Goal: Task Accomplishment & Management: Use online tool/utility

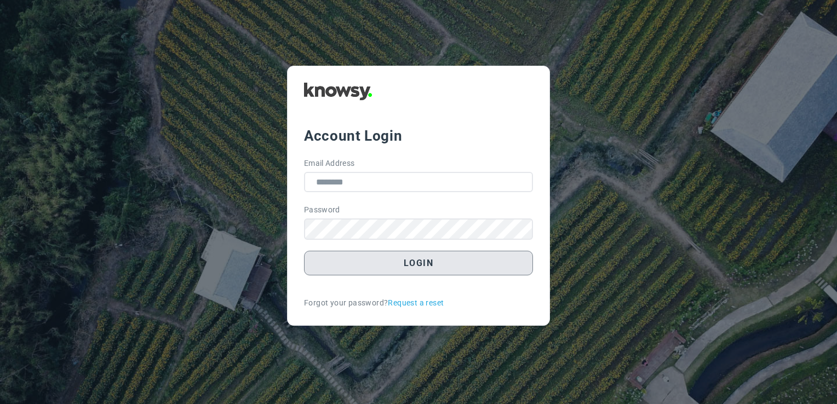
type input "**********"
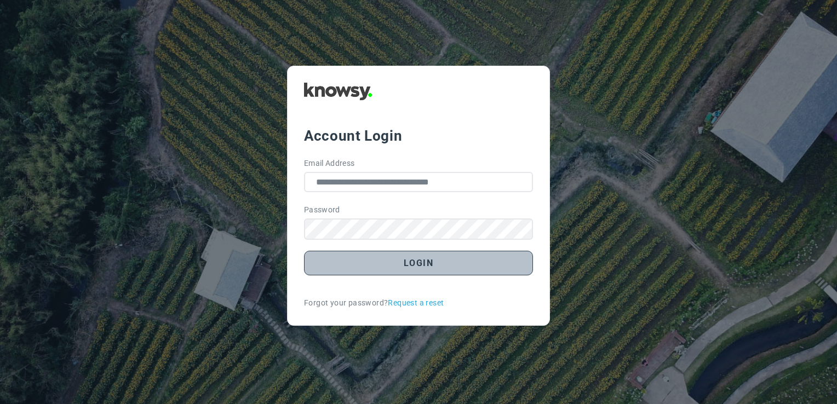
click at [519, 267] on button "Login" at bounding box center [418, 263] width 229 height 25
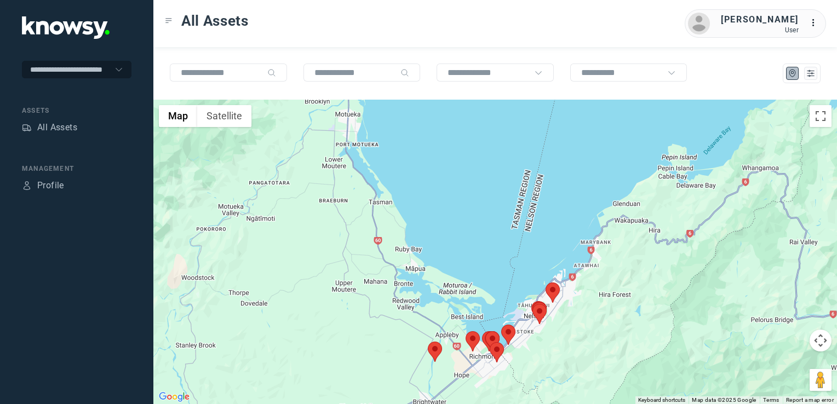
drag, startPoint x: 547, startPoint y: 371, endPoint x: 623, endPoint y: 303, distance: 102.0
click at [623, 303] on div at bounding box center [495, 252] width 684 height 305
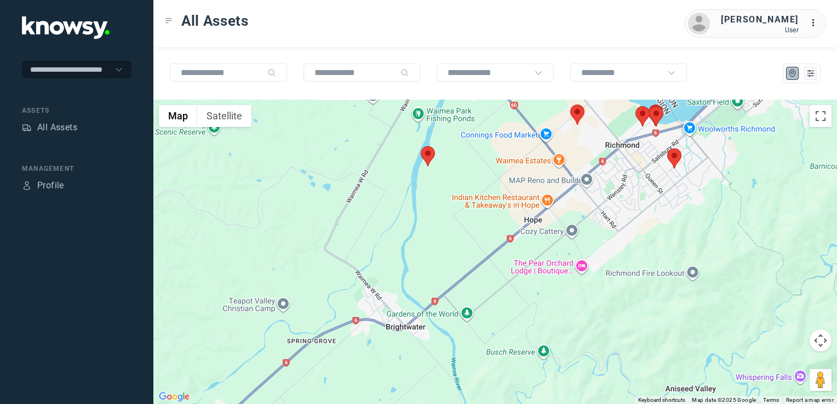
drag, startPoint x: 613, startPoint y: 249, endPoint x: 574, endPoint y: 291, distance: 57.4
click at [575, 290] on div at bounding box center [495, 252] width 684 height 305
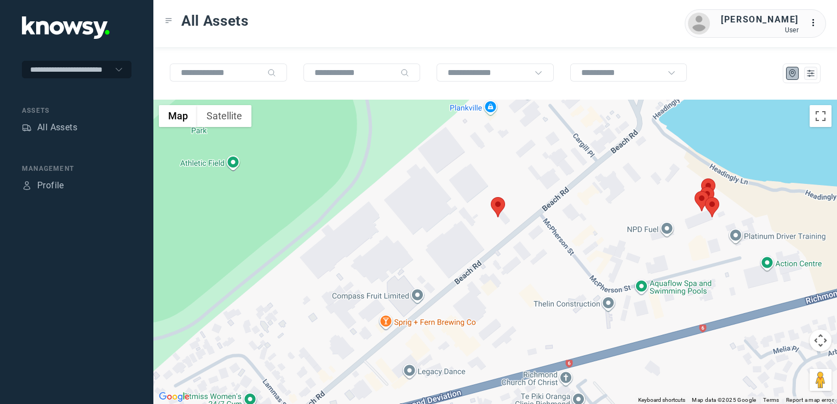
click at [499, 205] on img at bounding box center [498, 207] width 14 height 20
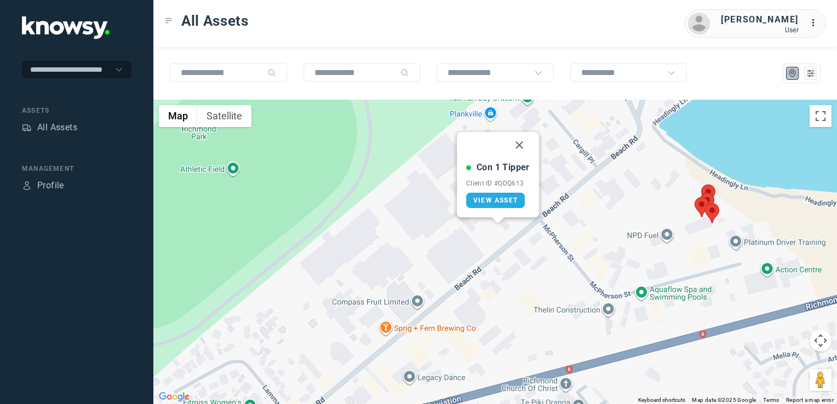
click at [524, 144] on button "Close" at bounding box center [519, 145] width 26 height 26
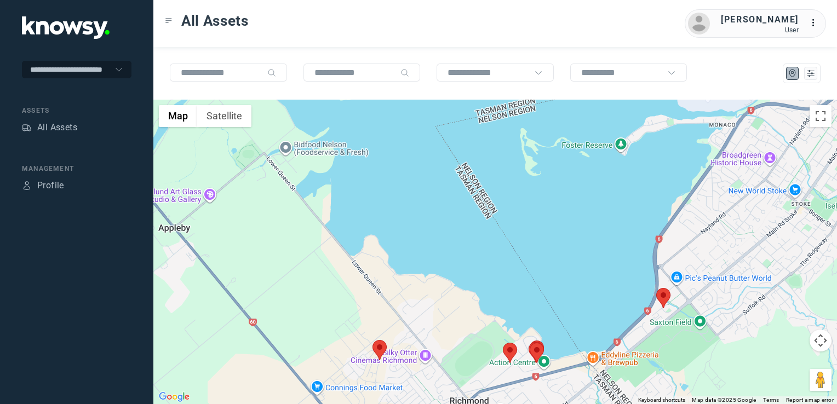
drag, startPoint x: 688, startPoint y: 286, endPoint x: 553, endPoint y: 365, distance: 156.1
click at [576, 356] on div at bounding box center [495, 252] width 684 height 305
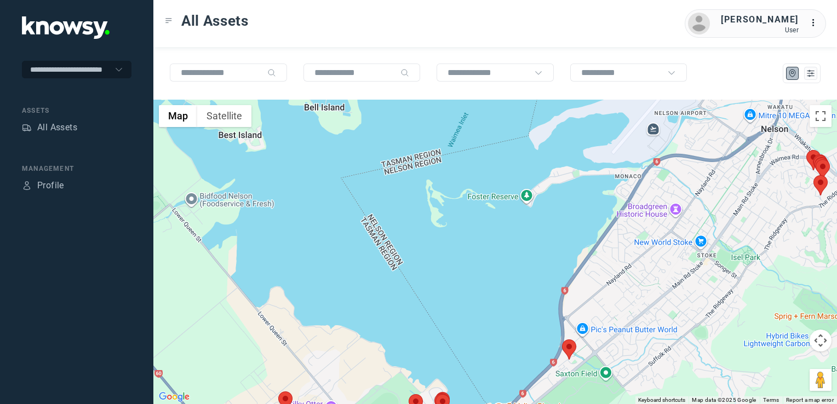
click at [571, 346] on img at bounding box center [569, 350] width 14 height 20
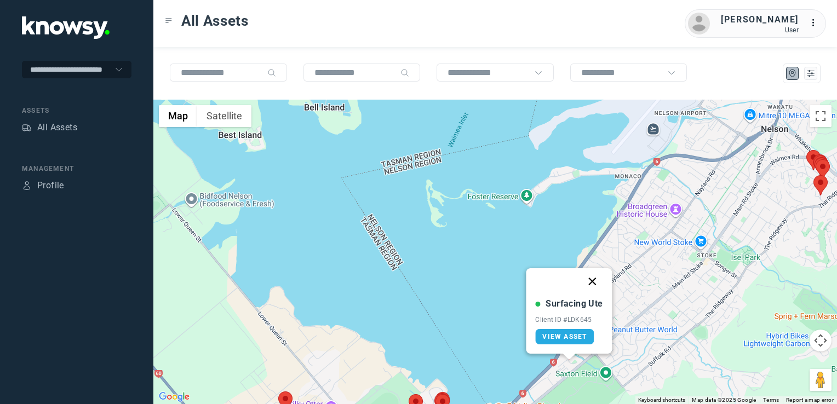
click at [595, 282] on button "Close" at bounding box center [592, 281] width 26 height 26
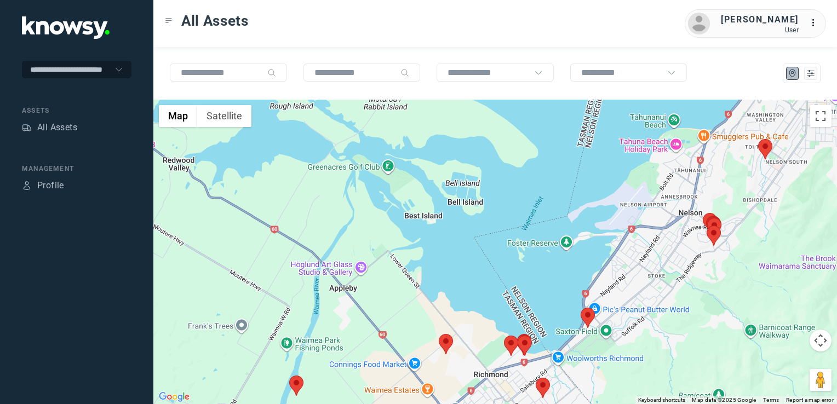
drag, startPoint x: 592, startPoint y: 342, endPoint x: 644, endPoint y: 274, distance: 85.9
click at [644, 275] on div "To navigate, press the arrow keys." at bounding box center [495, 252] width 684 height 305
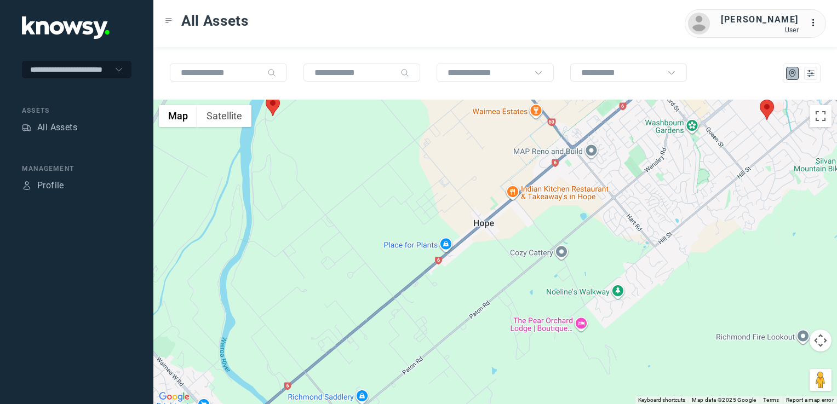
drag, startPoint x: 647, startPoint y: 278, endPoint x: 544, endPoint y: 371, distance: 138.8
click at [546, 374] on div at bounding box center [495, 252] width 684 height 305
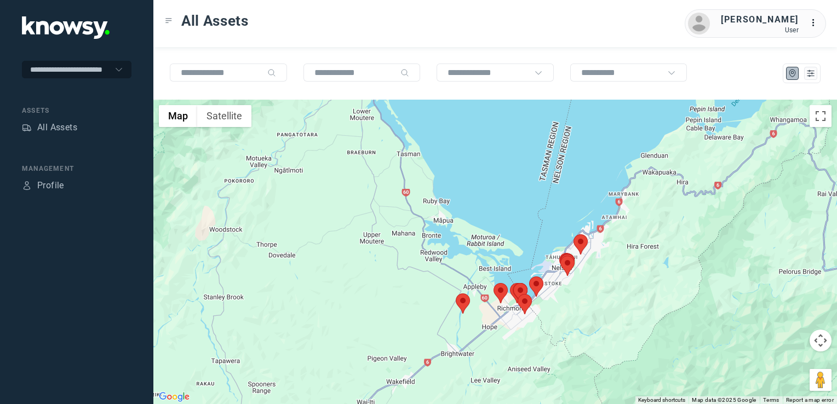
drag, startPoint x: 510, startPoint y: 340, endPoint x: 513, endPoint y: 305, distance: 35.2
click at [513, 305] on div at bounding box center [495, 252] width 684 height 305
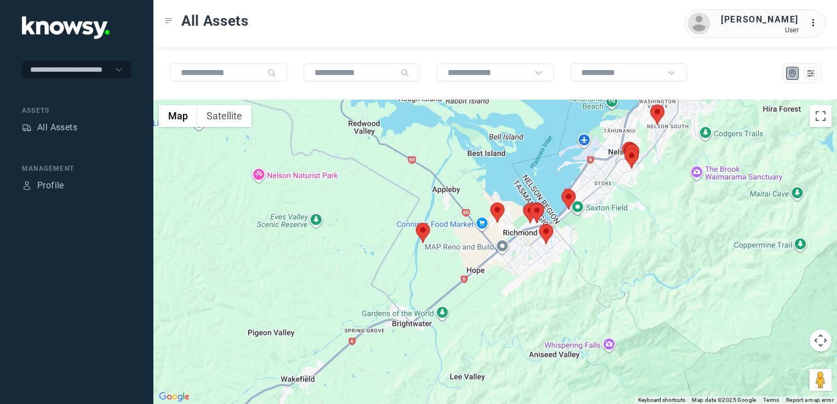
click at [555, 233] on div at bounding box center [495, 252] width 684 height 305
click at [548, 237] on img at bounding box center [546, 234] width 14 height 20
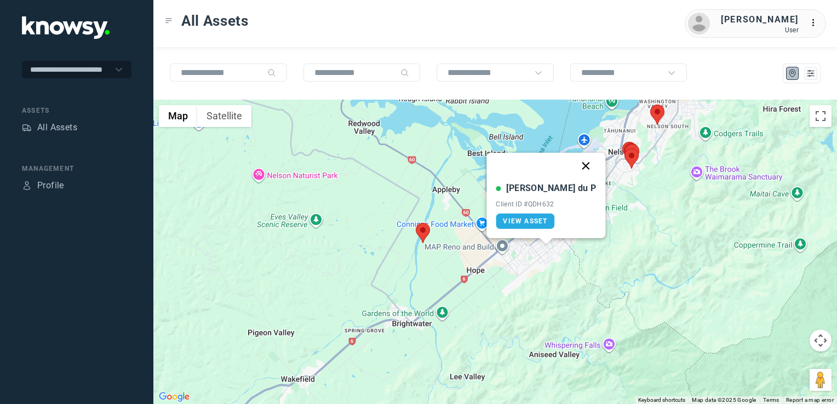
click at [573, 162] on button "Close" at bounding box center [586, 166] width 26 height 26
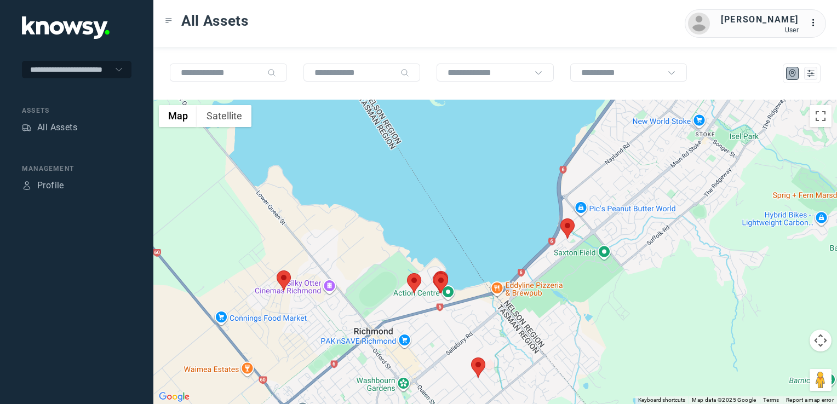
click at [479, 371] on img at bounding box center [478, 368] width 14 height 20
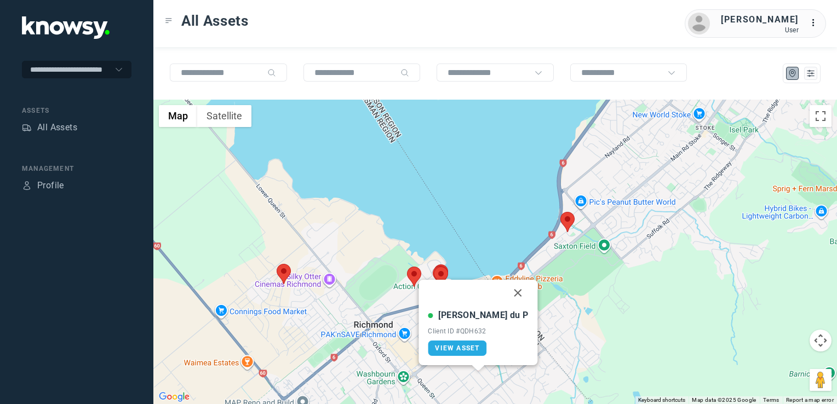
click at [505, 289] on button "Close" at bounding box center [518, 293] width 26 height 26
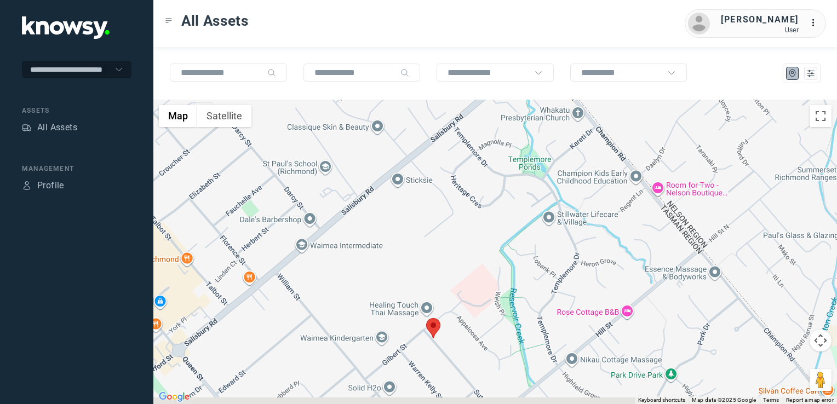
drag, startPoint x: 473, startPoint y: 315, endPoint x: 465, endPoint y: 273, distance: 43.5
click at [472, 290] on div "To navigate, press the arrow keys." at bounding box center [495, 252] width 684 height 305
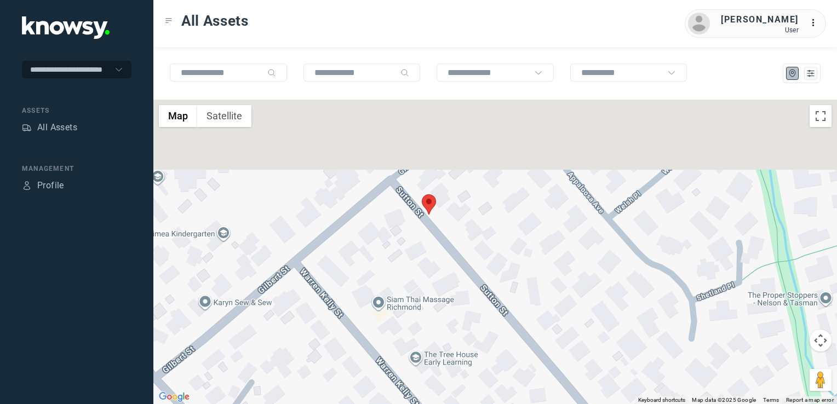
drag, startPoint x: 366, startPoint y: 207, endPoint x: 374, endPoint y: 239, distance: 33.2
click at [372, 239] on div at bounding box center [495, 252] width 684 height 305
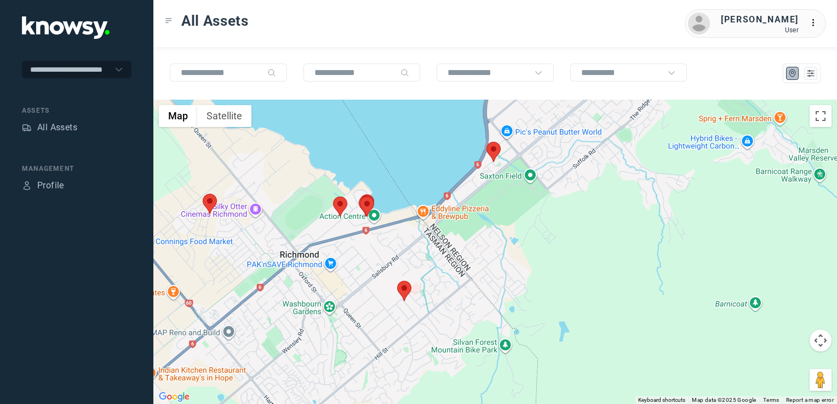
drag, startPoint x: 388, startPoint y: 179, endPoint x: 344, endPoint y: 237, distance: 72.7
click at [344, 237] on div at bounding box center [495, 252] width 684 height 305
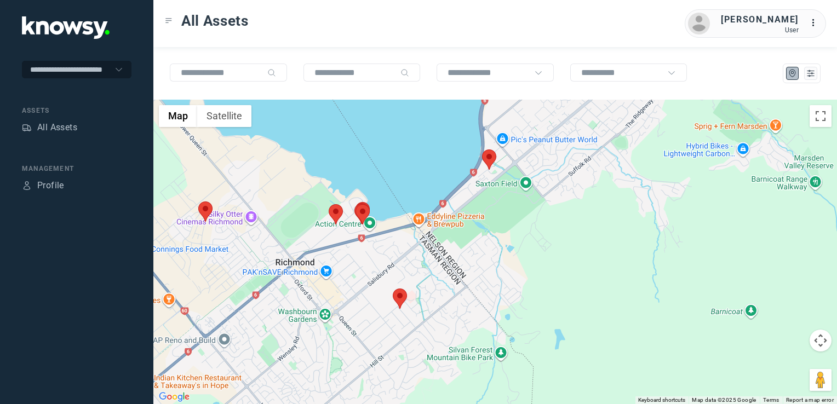
drag, startPoint x: 451, startPoint y: 243, endPoint x: 443, endPoint y: 262, distance: 20.9
click at [443, 264] on div at bounding box center [495, 252] width 684 height 305
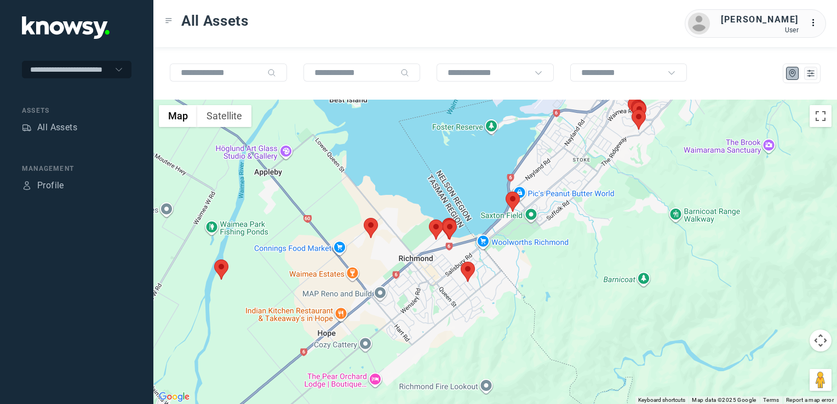
drag, startPoint x: 573, startPoint y: 188, endPoint x: 559, endPoint y: 244, distance: 57.5
click at [558, 245] on div at bounding box center [495, 252] width 684 height 305
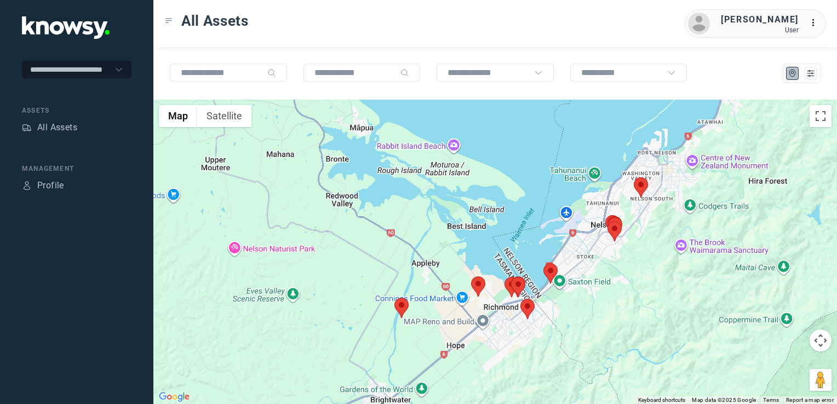
click at [642, 231] on div at bounding box center [495, 252] width 684 height 305
